Goal: Task Accomplishment & Management: Use online tool/utility

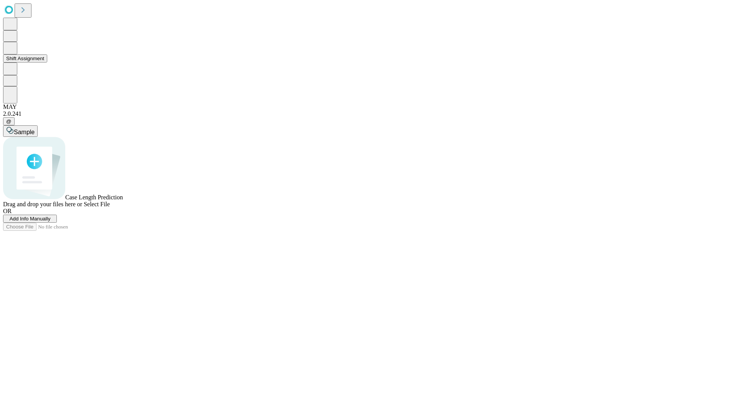
click at [47, 63] on button "Shift Assignment" at bounding box center [25, 58] width 44 height 8
